Goal: Task Accomplishment & Management: Manage account settings

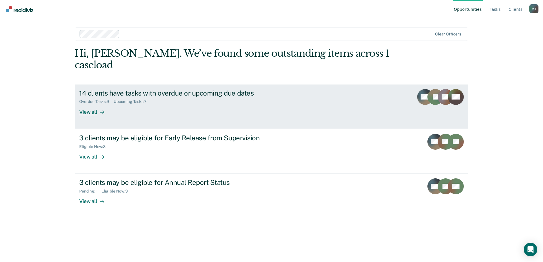
click at [241, 97] on div "Overdue Tasks : 9 Upcoming Tasks : 7" at bounding box center [178, 100] width 199 height 7
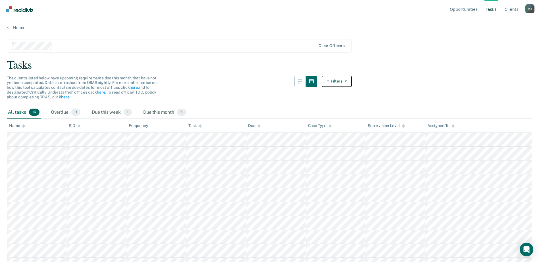
click at [352, 80] on button "Filters" at bounding box center [336, 81] width 30 height 11
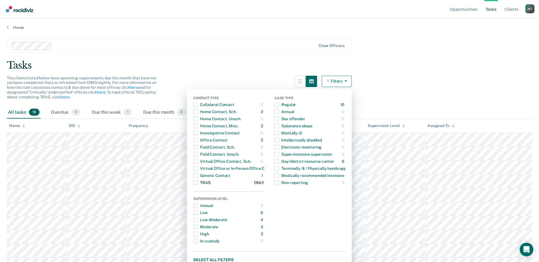
click at [210, 182] on div "TRAS" at bounding box center [201, 182] width 17 height 9
click at [245, 54] on main "Clear officers Tasks The clients listed below have upcoming requirements due th…" at bounding box center [269, 145] width 539 height 231
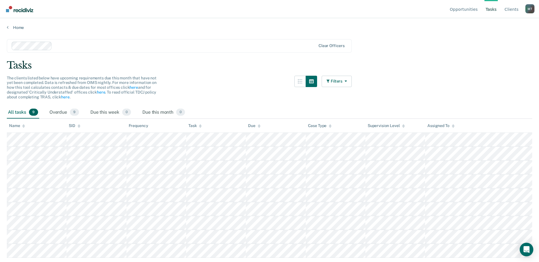
scroll to position [8, 0]
